Goal: Task Accomplishment & Management: Manage account settings

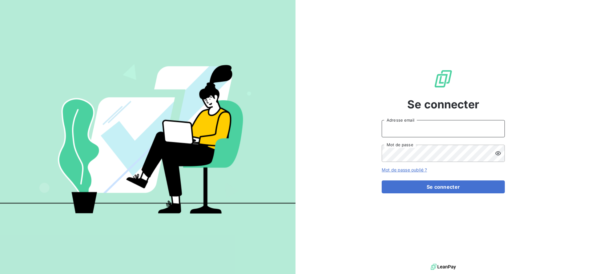
click at [421, 130] on input "Adresse email" at bounding box center [443, 128] width 123 height 17
click at [253, 25] on div at bounding box center [148, 137] width 296 height 274
click at [411, 128] on input "Adresse email" at bounding box center [443, 128] width 123 height 17
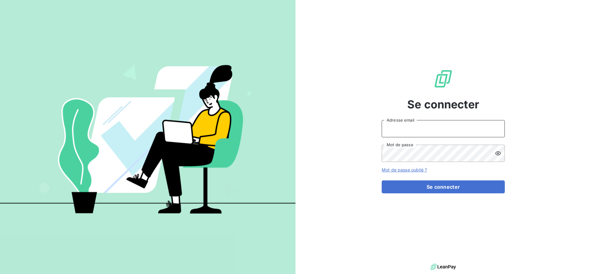
click at [411, 128] on input "Adresse email" at bounding box center [443, 128] width 123 height 17
type input "admin@demo"
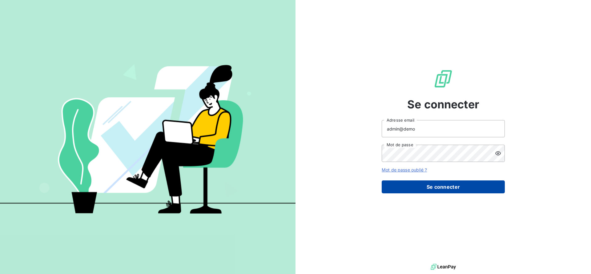
click at [441, 191] on button "Se connecter" at bounding box center [443, 187] width 123 height 13
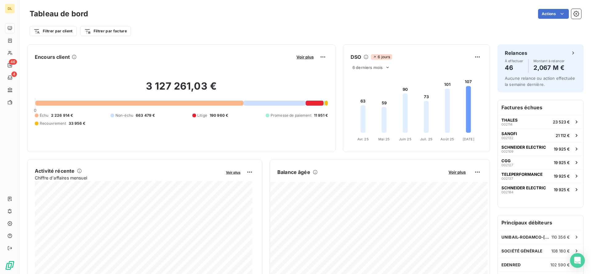
click at [202, 32] on div "Filtrer par client Filtrer par facture" at bounding box center [306, 31] width 552 height 12
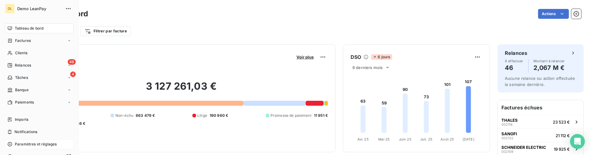
click at [33, 141] on div "Paramètres et réglages" at bounding box center [39, 144] width 69 height 10
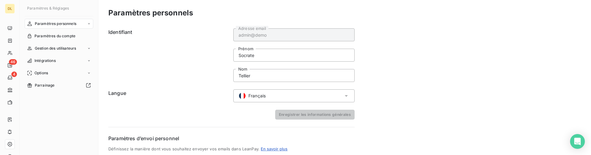
click at [276, 102] on div "Français" at bounding box center [294, 95] width 121 height 13
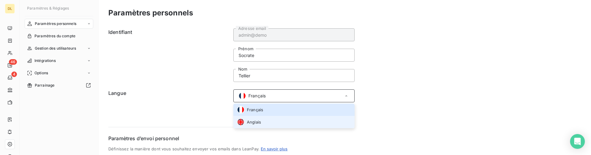
click at [257, 121] on span "Anglais" at bounding box center [254, 122] width 14 height 6
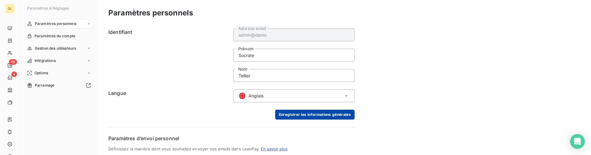
click at [319, 115] on button "Enregistrer les informations générales" at bounding box center [314, 115] width 79 height 10
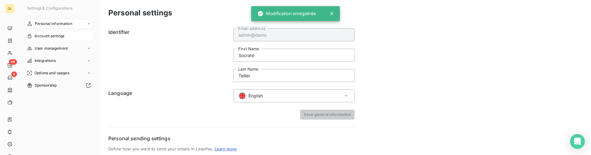
click at [55, 38] on span "Account settings" at bounding box center [50, 36] width 30 height 6
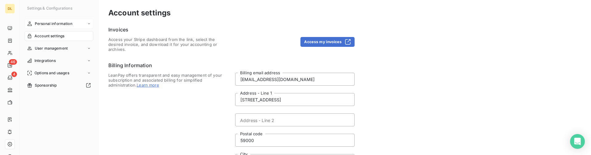
click at [54, 22] on span "Personal information" at bounding box center [54, 24] width 38 height 6
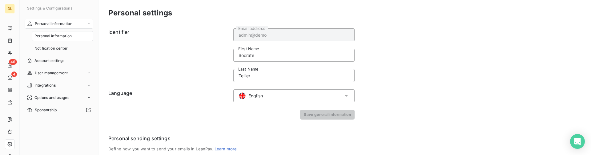
click at [271, 99] on div "English" at bounding box center [294, 95] width 121 height 13
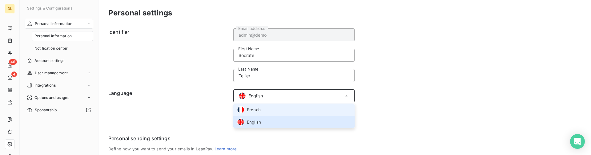
click at [266, 112] on li "French" at bounding box center [294, 110] width 121 height 12
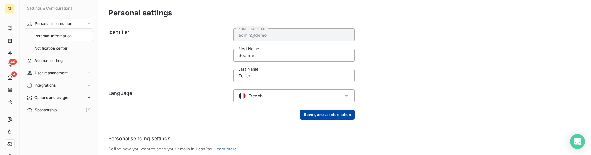
click at [327, 116] on button "Save general information" at bounding box center [327, 115] width 55 height 10
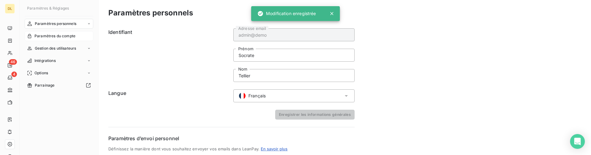
click at [59, 37] on span "Paramètres du compte" at bounding box center [55, 36] width 41 height 6
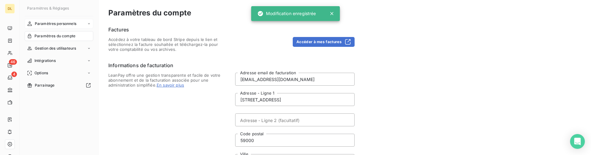
click at [61, 25] on span "Paramètres personnels" at bounding box center [56, 24] width 42 height 6
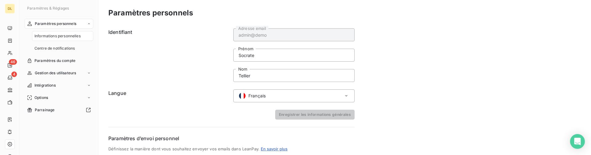
click at [267, 94] on div "Français" at bounding box center [294, 95] width 121 height 13
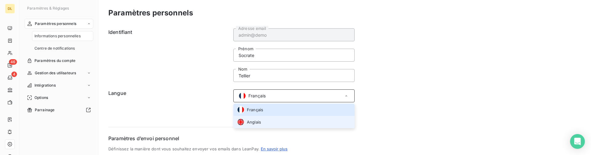
click at [268, 120] on li "Anglais" at bounding box center [294, 122] width 121 height 12
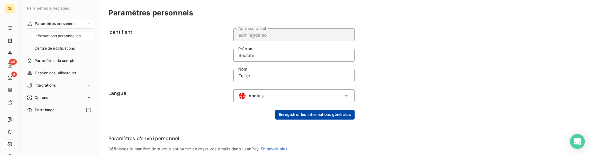
click at [304, 118] on button "Enregistrer les informations générales" at bounding box center [314, 115] width 79 height 10
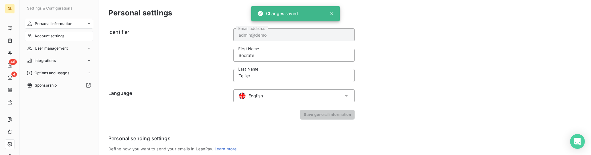
click at [51, 36] on span "Account settings" at bounding box center [50, 36] width 30 height 6
